Goal: Task Accomplishment & Management: Use online tool/utility

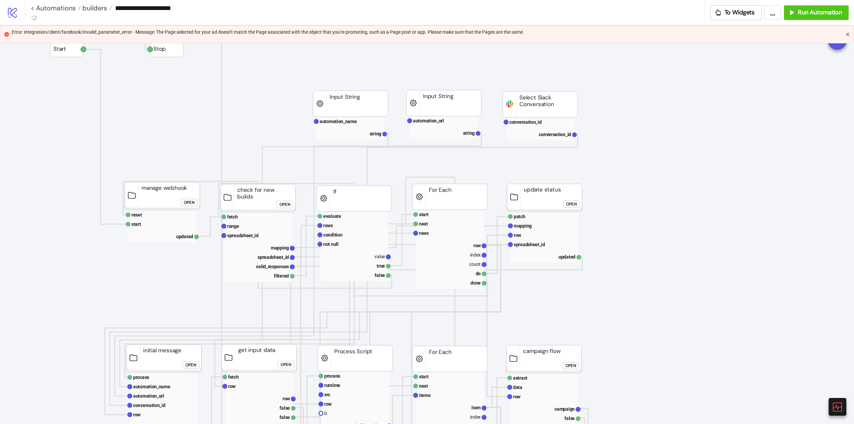
click at [848, 35] on icon "close" at bounding box center [848, 34] width 4 height 4
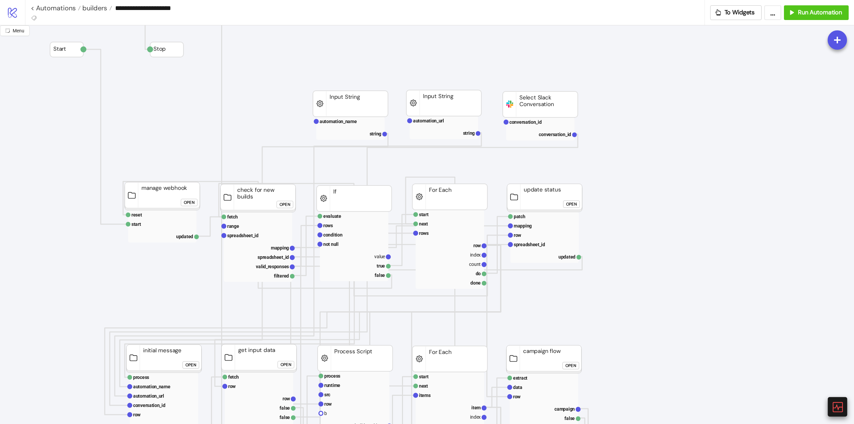
click at [838, 405] on icon at bounding box center [838, 407] width 12 height 12
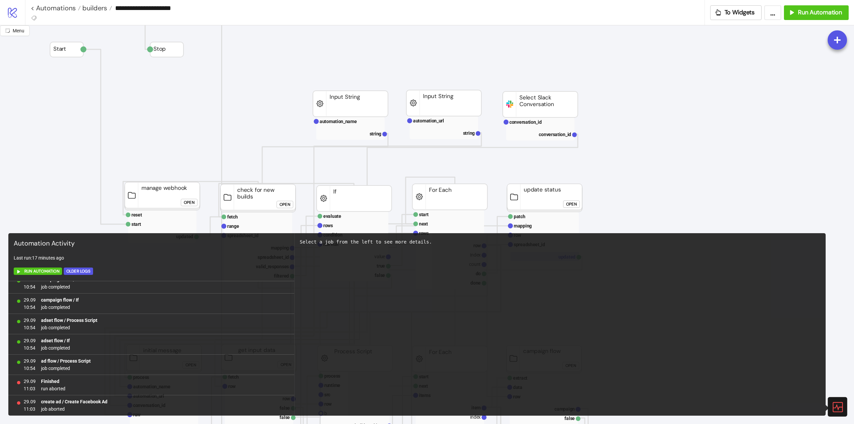
scroll to position [100, 0]
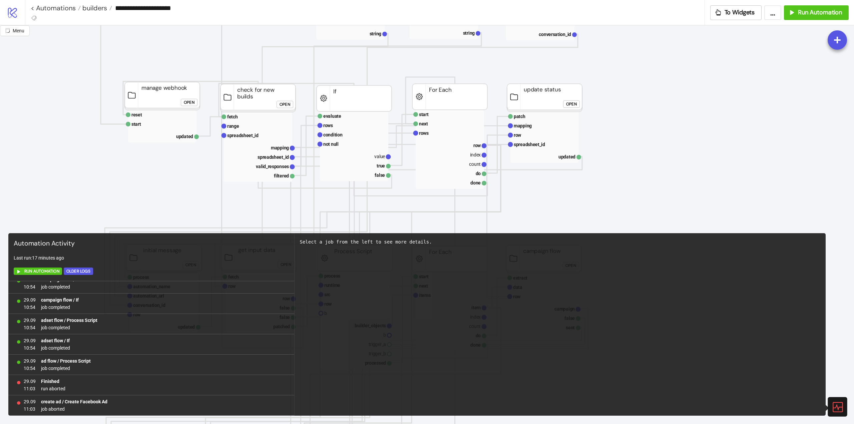
click at [840, 405] on icon at bounding box center [838, 407] width 12 height 12
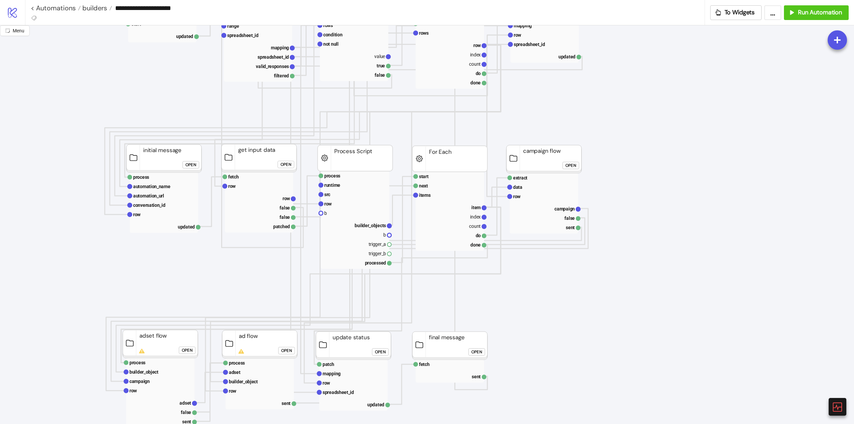
scroll to position [167, 0]
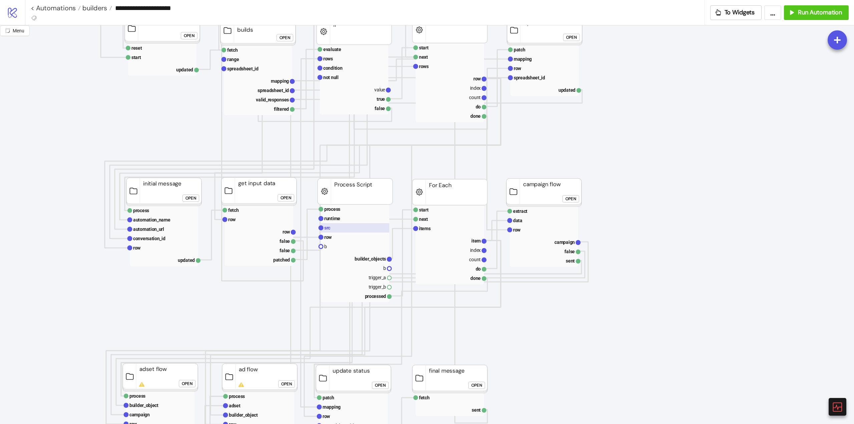
click at [333, 229] on rect at bounding box center [355, 227] width 68 height 9
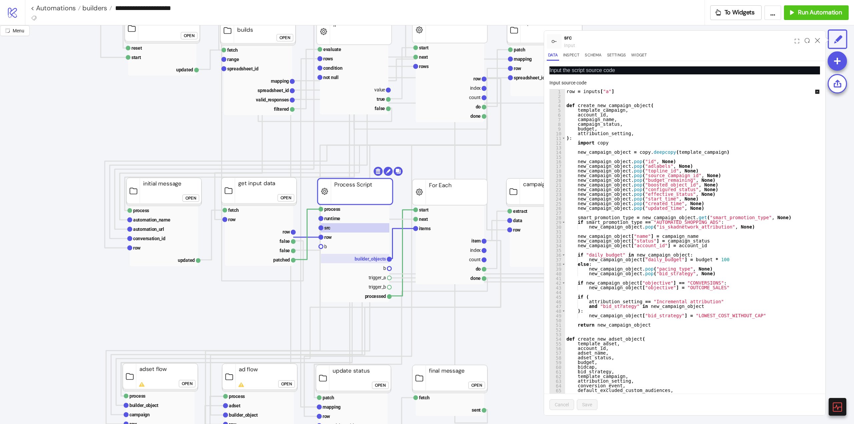
click at [365, 257] on text "builder_objects" at bounding box center [370, 258] width 31 height 5
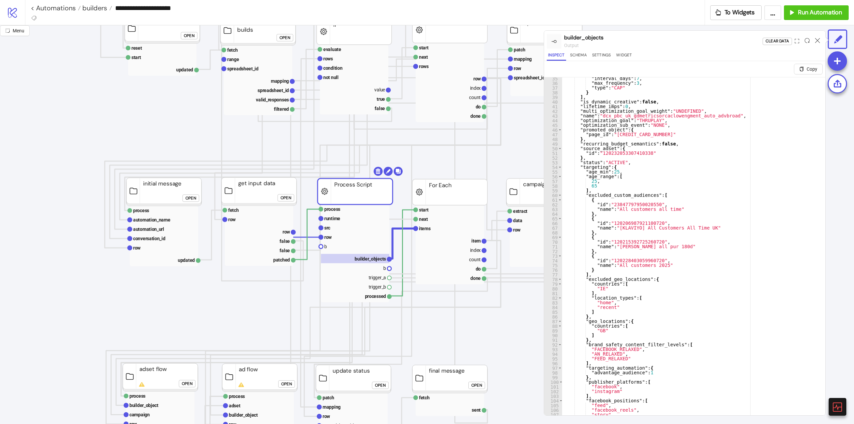
scroll to position [100, 0]
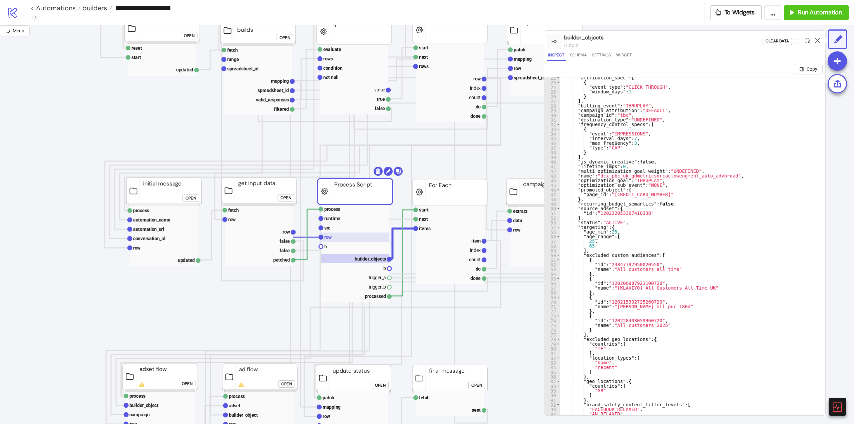
click at [333, 237] on rect at bounding box center [355, 237] width 68 height 9
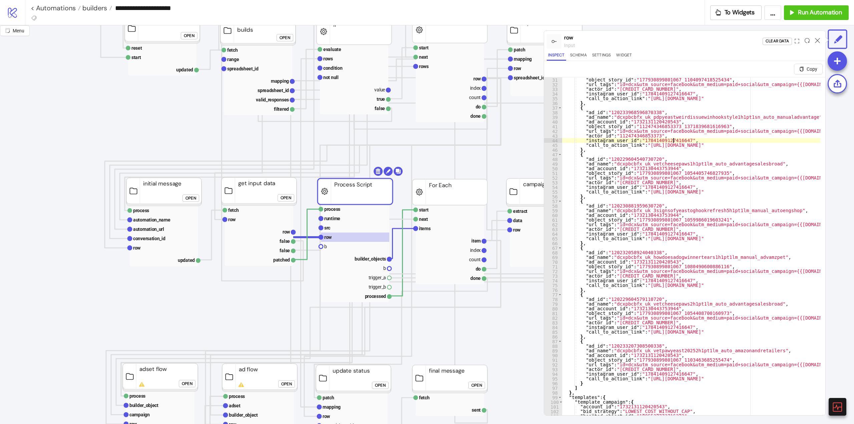
scroll to position [60, 0]
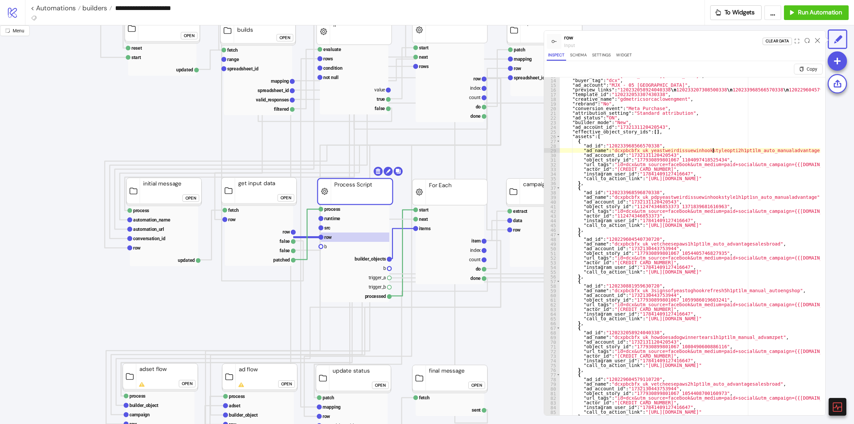
type textarea "*"
click at [818, 39] on icon at bounding box center [817, 40] width 5 height 5
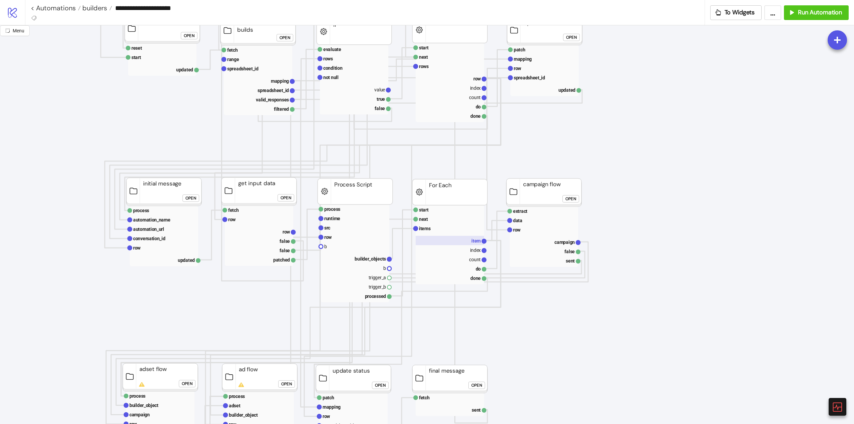
click at [454, 237] on rect at bounding box center [450, 240] width 68 height 9
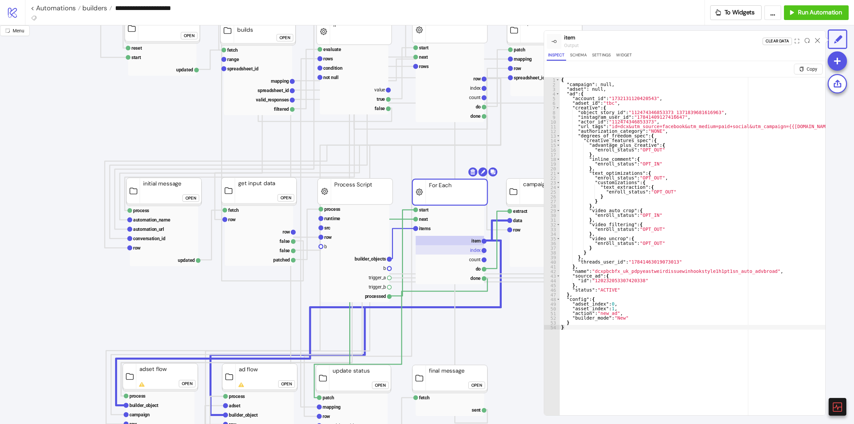
click at [465, 246] on rect at bounding box center [450, 249] width 68 height 9
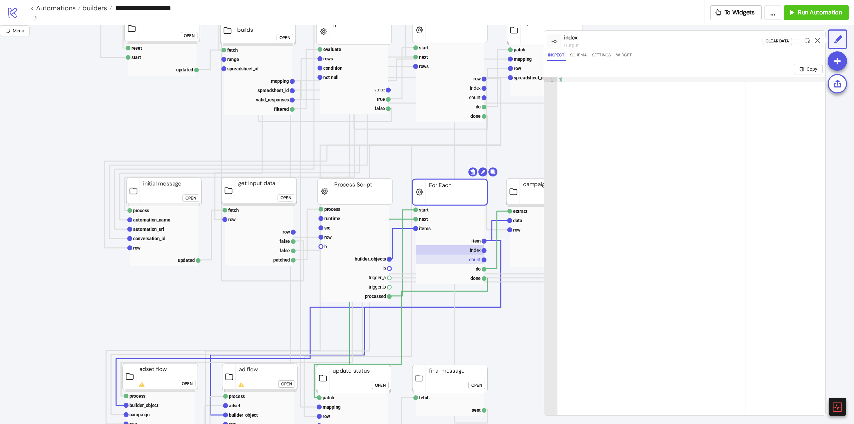
click at [468, 259] on rect at bounding box center [450, 259] width 68 height 9
click at [470, 250] on text "index" at bounding box center [475, 250] width 11 height 5
click at [472, 243] on text "item" at bounding box center [475, 240] width 9 height 5
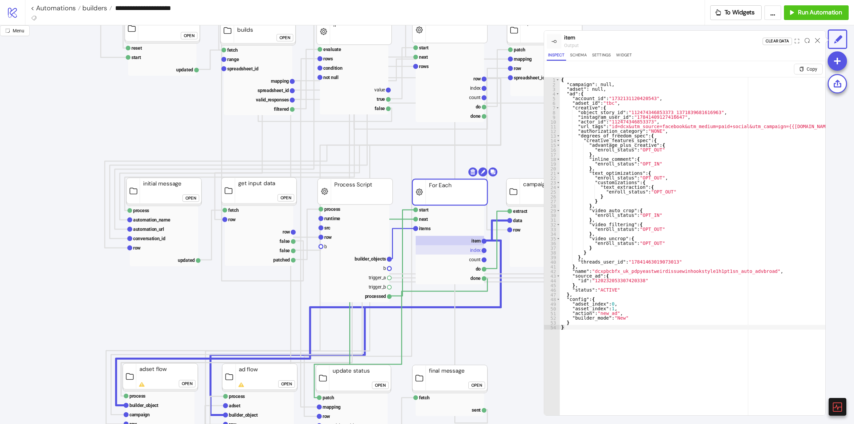
click at [473, 253] on text "index" at bounding box center [475, 250] width 11 height 5
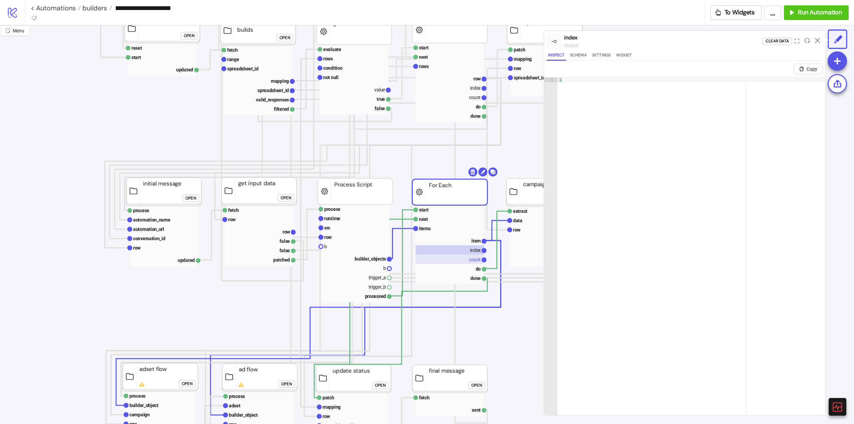
click at [474, 256] on rect at bounding box center [450, 259] width 68 height 9
click at [476, 241] on text "item" at bounding box center [475, 240] width 9 height 5
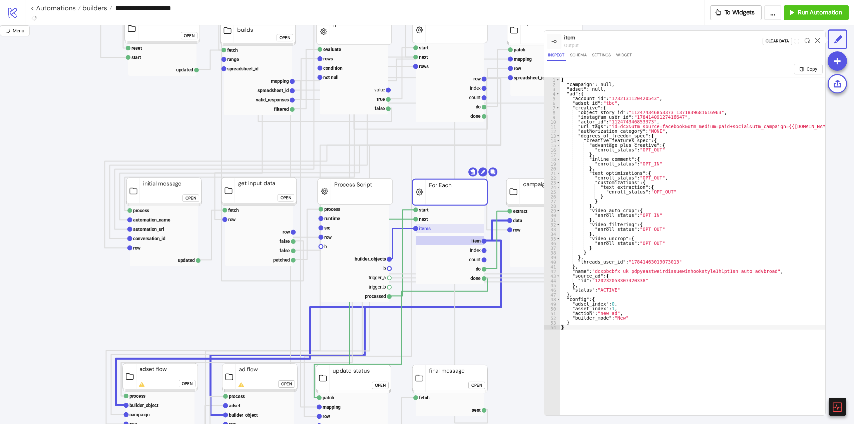
click at [434, 225] on rect at bounding box center [450, 228] width 68 height 9
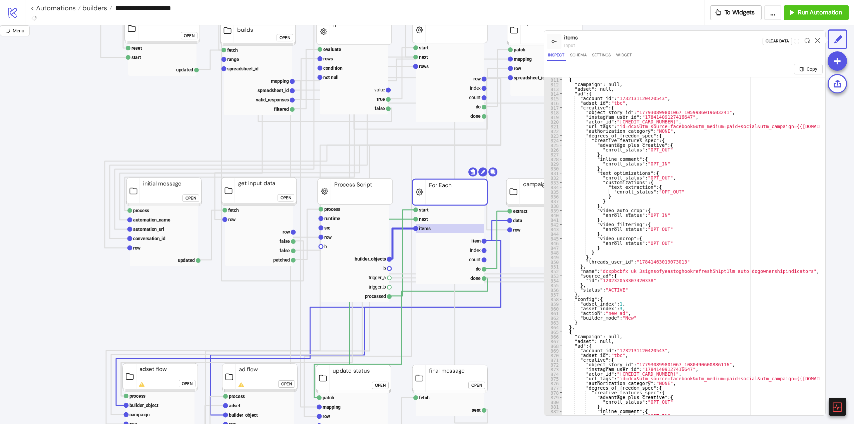
scroll to position [3844, 0]
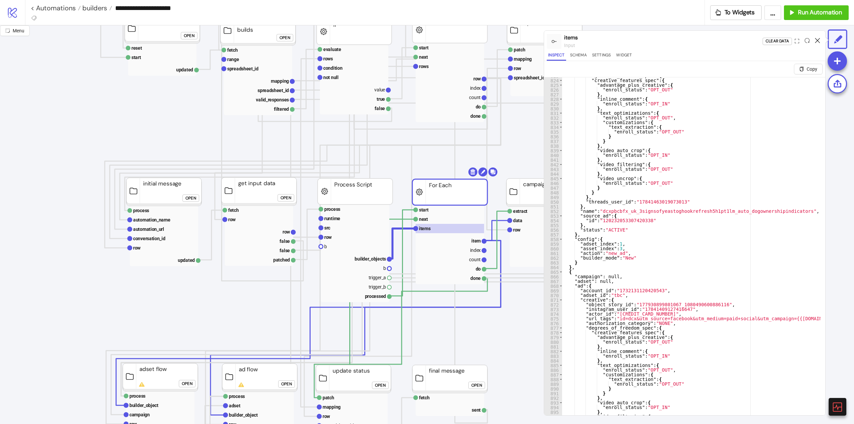
click at [819, 42] on icon at bounding box center [817, 40] width 5 height 5
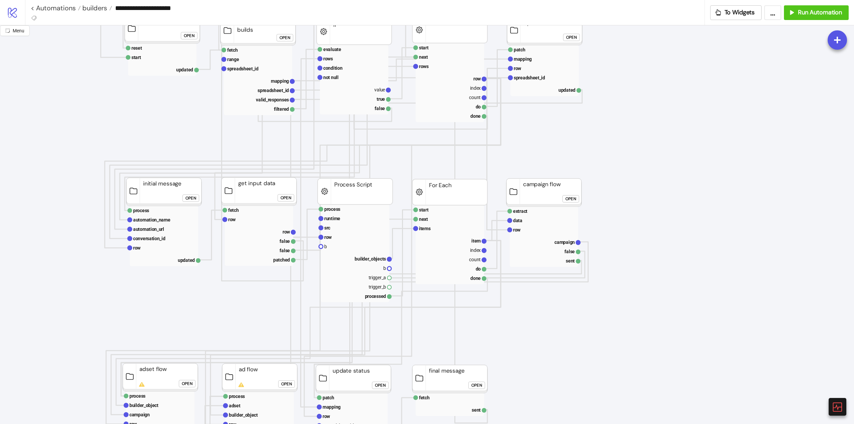
click at [426, 219] on text "next" at bounding box center [423, 219] width 9 height 5
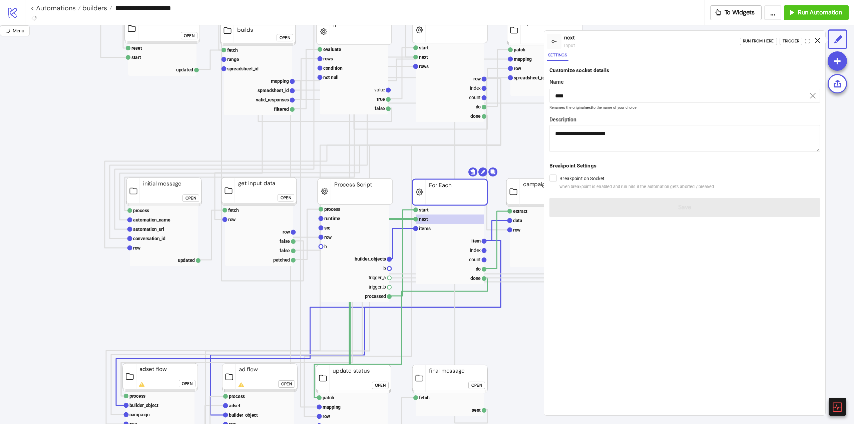
click at [817, 40] on icon at bounding box center [817, 40] width 5 height 5
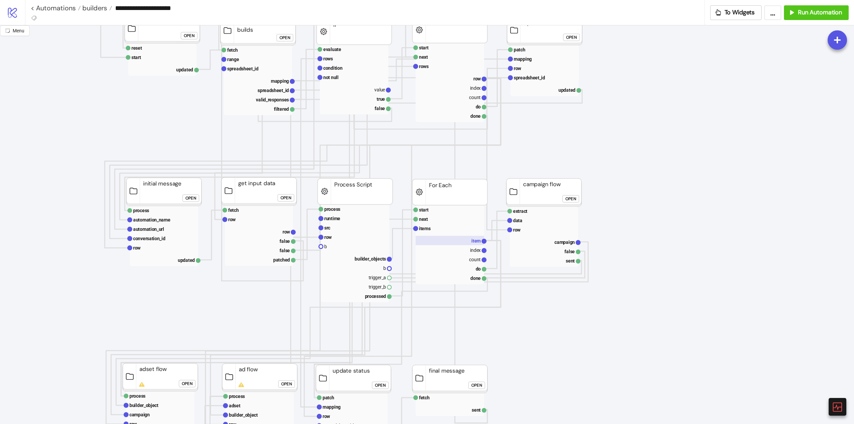
click at [469, 241] on rect at bounding box center [450, 240] width 68 height 9
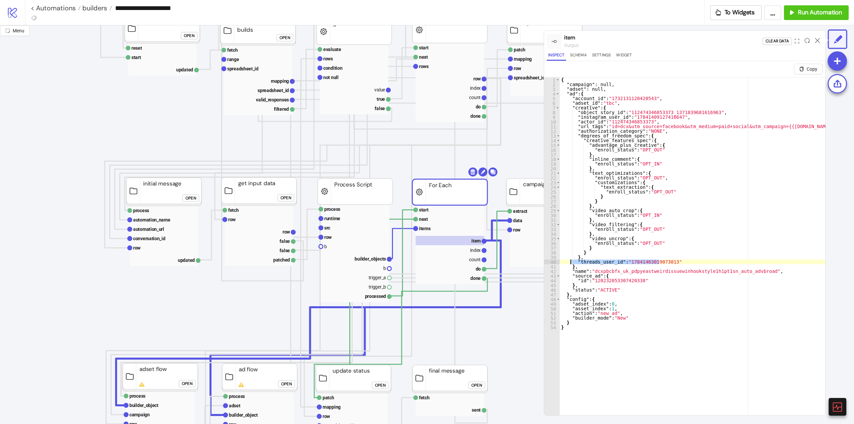
drag, startPoint x: 656, startPoint y: 261, endPoint x: 579, endPoint y: 263, distance: 77.8
drag, startPoint x: 671, startPoint y: 262, endPoint x: 600, endPoint y: 260, distance: 71.1
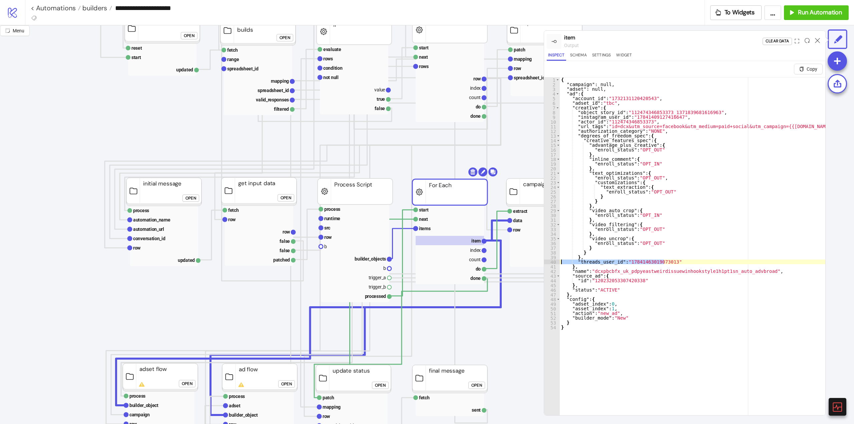
type textarea "**********"
click at [817, 41] on icon at bounding box center [817, 40] width 5 height 5
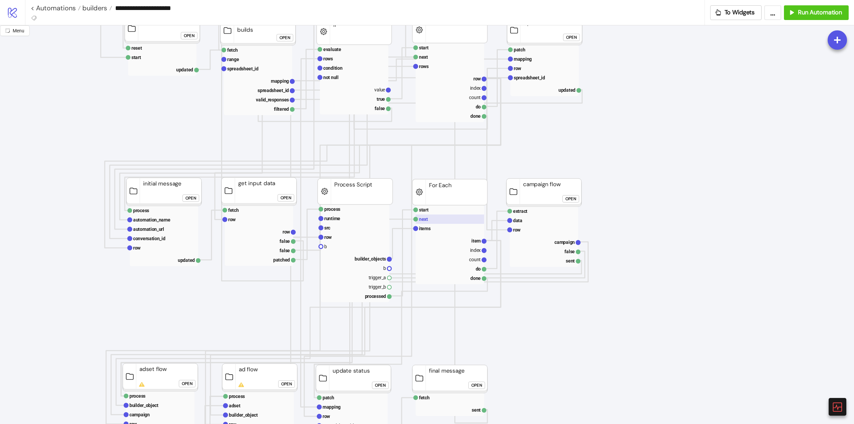
click at [439, 222] on rect at bounding box center [450, 219] width 68 height 9
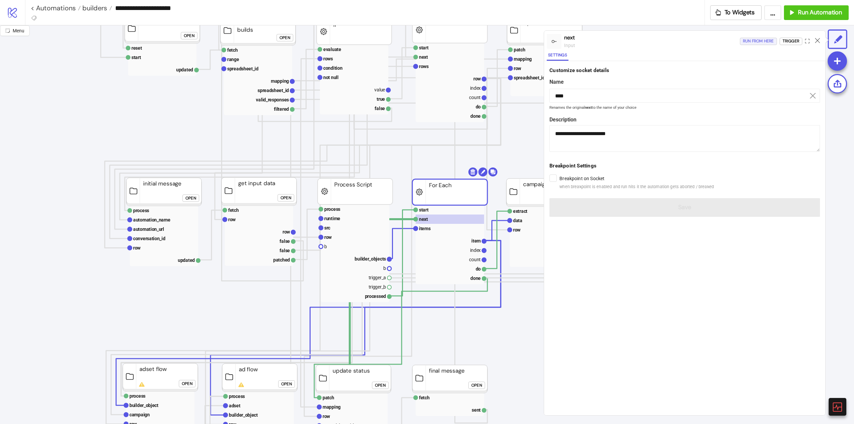
click at [763, 44] on div "Run from here" at bounding box center [758, 41] width 31 height 8
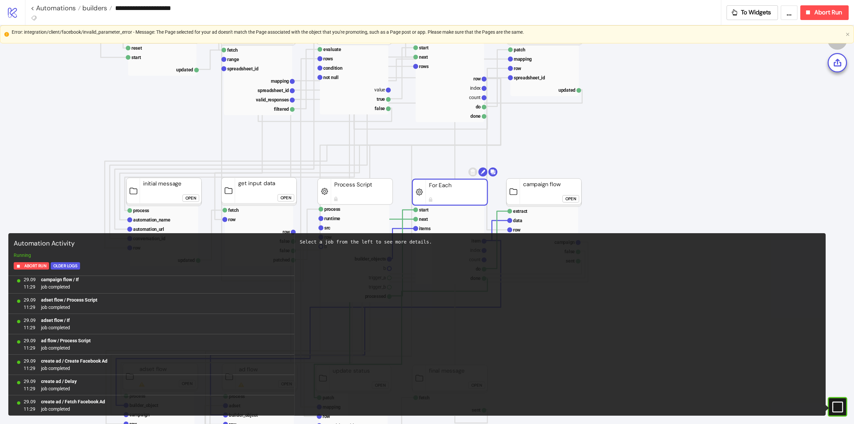
scroll to position [2323, 0]
click at [819, 17] on button "Abort Run" at bounding box center [825, 12] width 48 height 15
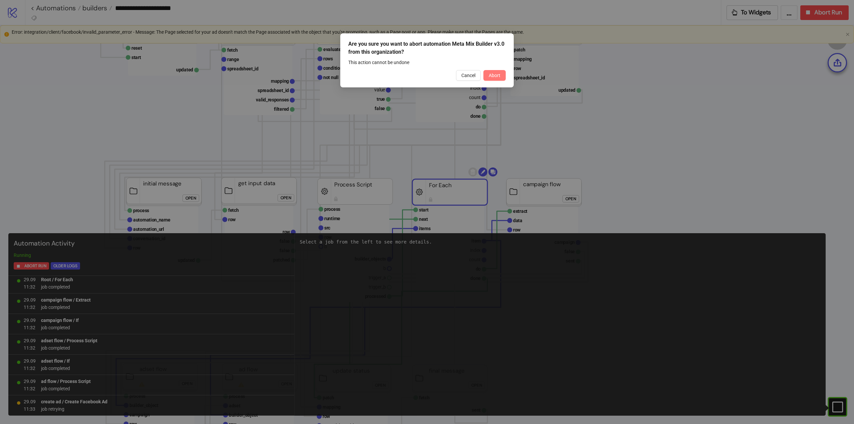
click at [494, 75] on span "Abort" at bounding box center [495, 75] width 12 height 5
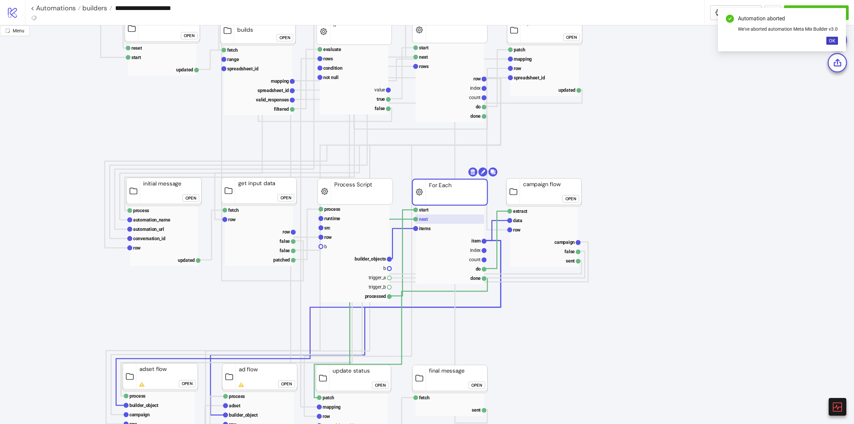
click at [430, 221] on rect at bounding box center [450, 219] width 68 height 9
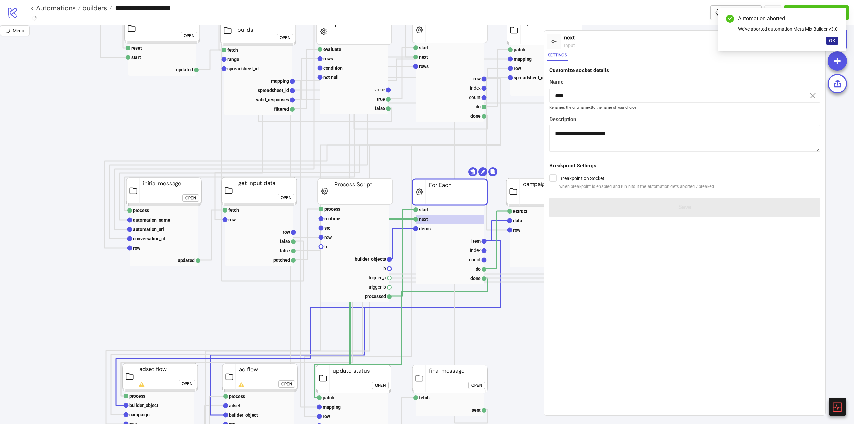
click at [831, 43] on span "OK" at bounding box center [832, 40] width 6 height 5
click at [758, 42] on div "Run from here" at bounding box center [758, 41] width 31 height 8
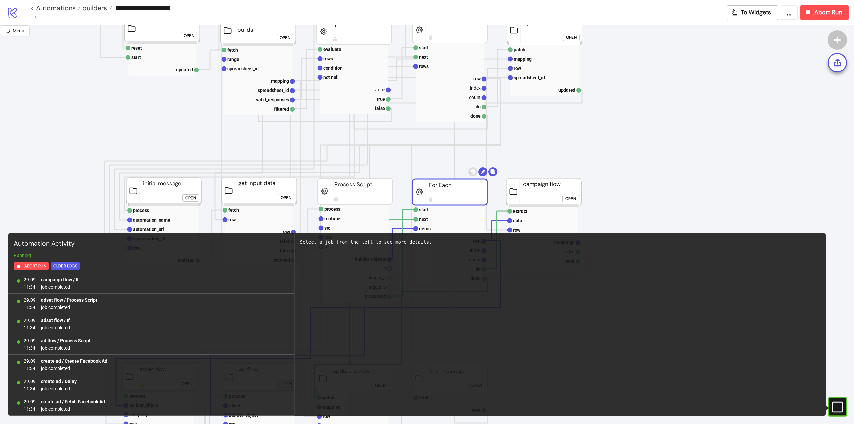
scroll to position [4949, 0]
click at [65, 11] on link "< Automations" at bounding box center [56, 8] width 50 height 7
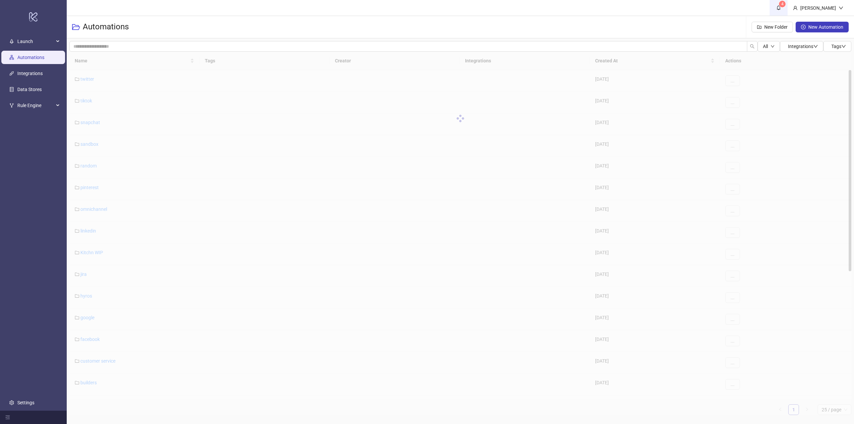
click at [781, 7] on icon "bell" at bounding box center [778, 7] width 5 height 5
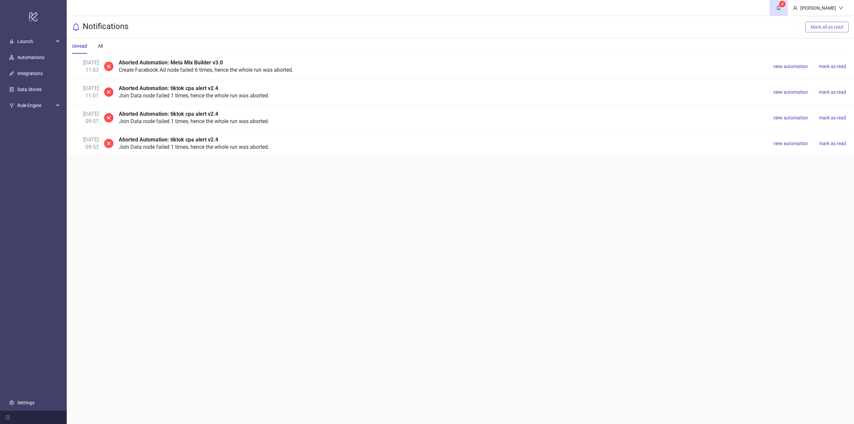
click at [818, 32] on button "Mark all as read" at bounding box center [827, 27] width 43 height 11
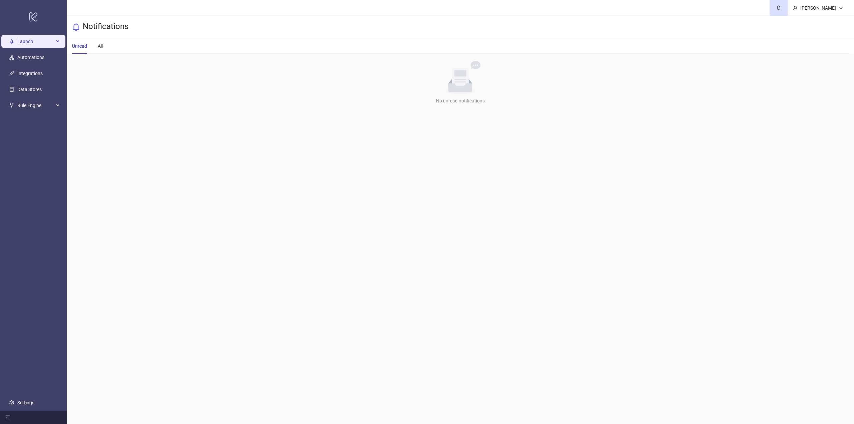
click at [31, 38] on span "Launch" at bounding box center [35, 41] width 37 height 13
click at [25, 41] on span "Launch" at bounding box center [35, 41] width 37 height 13
click at [32, 56] on link "Automations" at bounding box center [30, 57] width 27 height 5
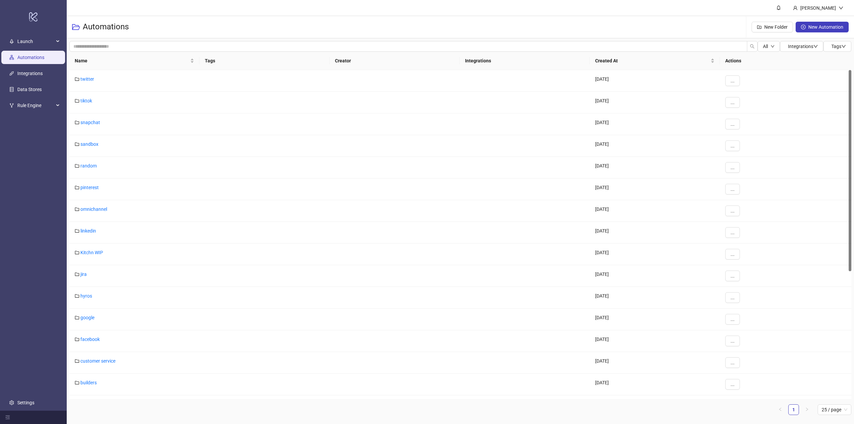
click at [274, 22] on div "Automations New Folder New Automation" at bounding box center [460, 27] width 787 height 22
